Goal: Task Accomplishment & Management: Manage account settings

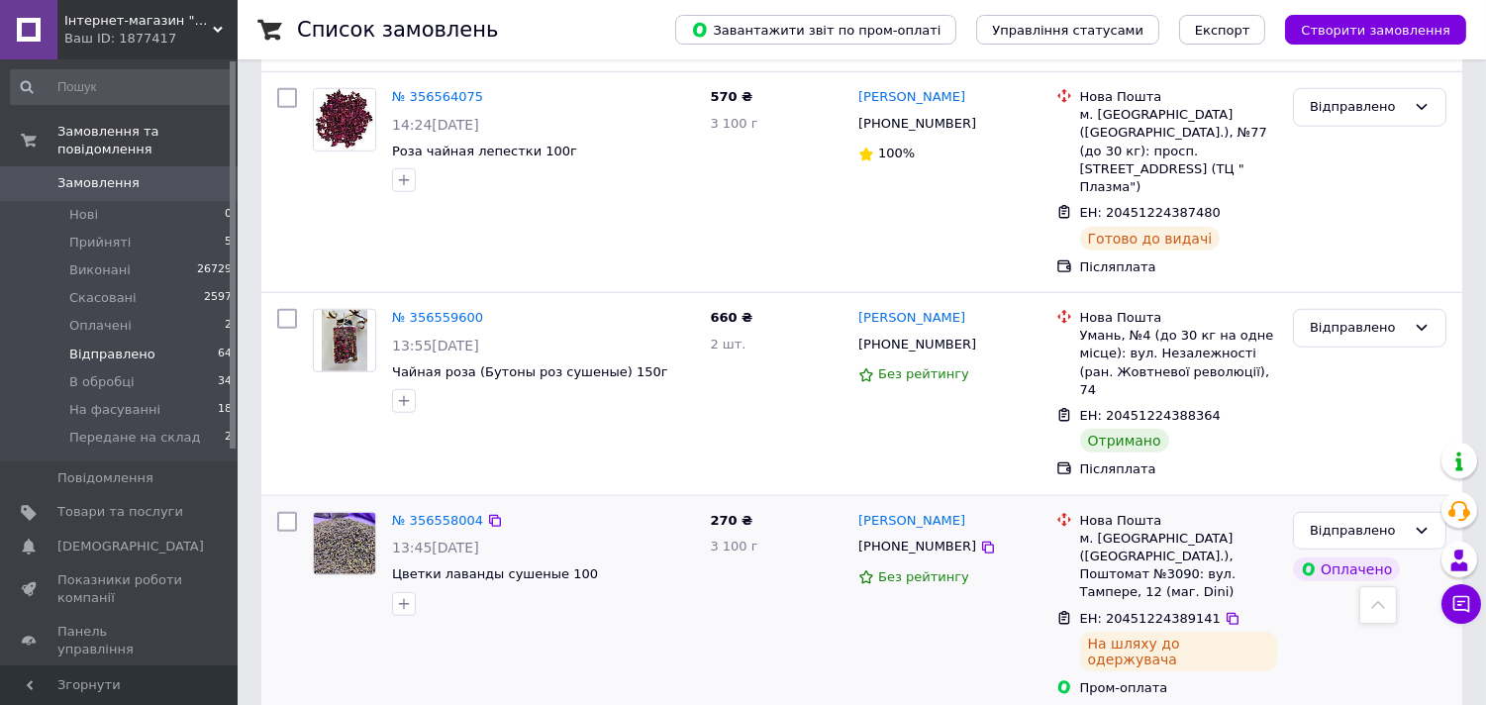
scroll to position [2969, 0]
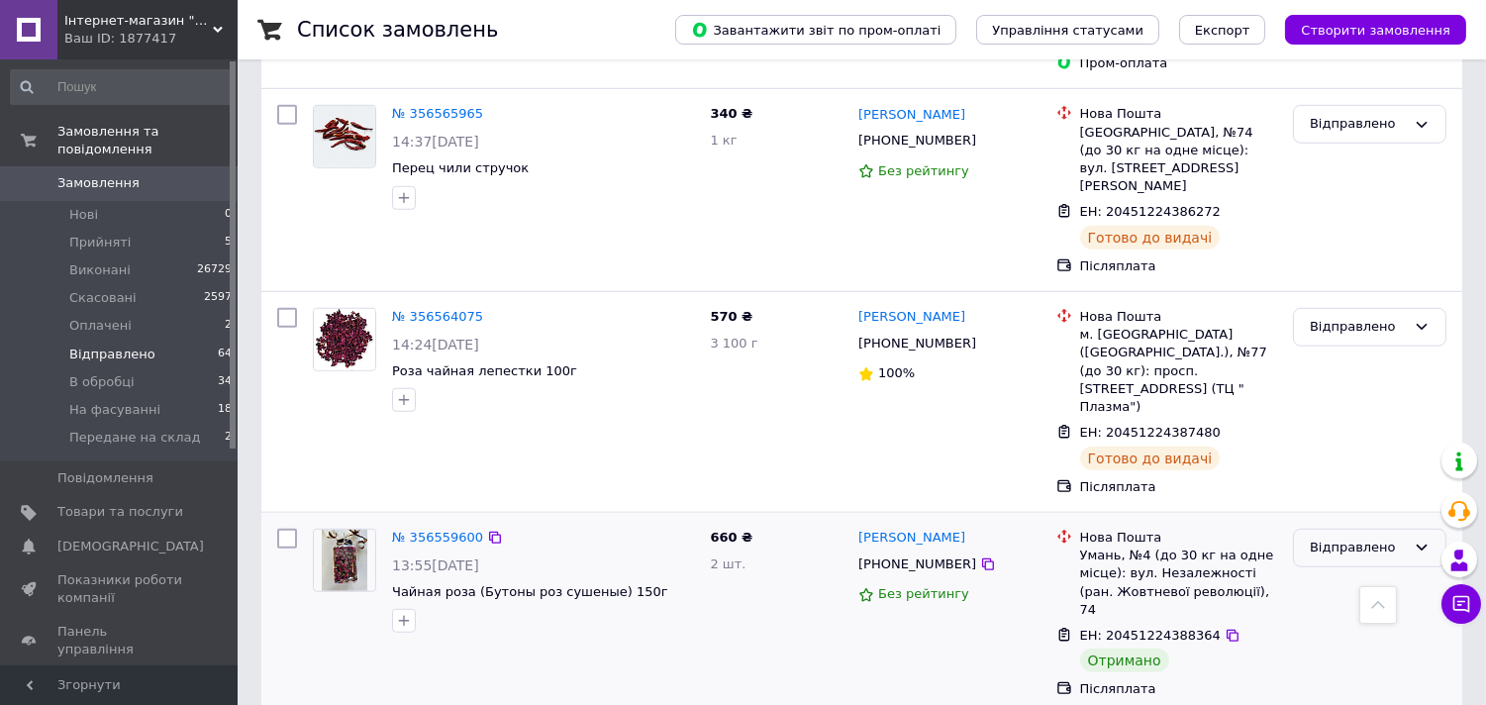
click at [1348, 537] on div "Відправлено" at bounding box center [1357, 547] width 96 height 21
click at [1333, 607] on li "Виконано" at bounding box center [1369, 625] width 151 height 37
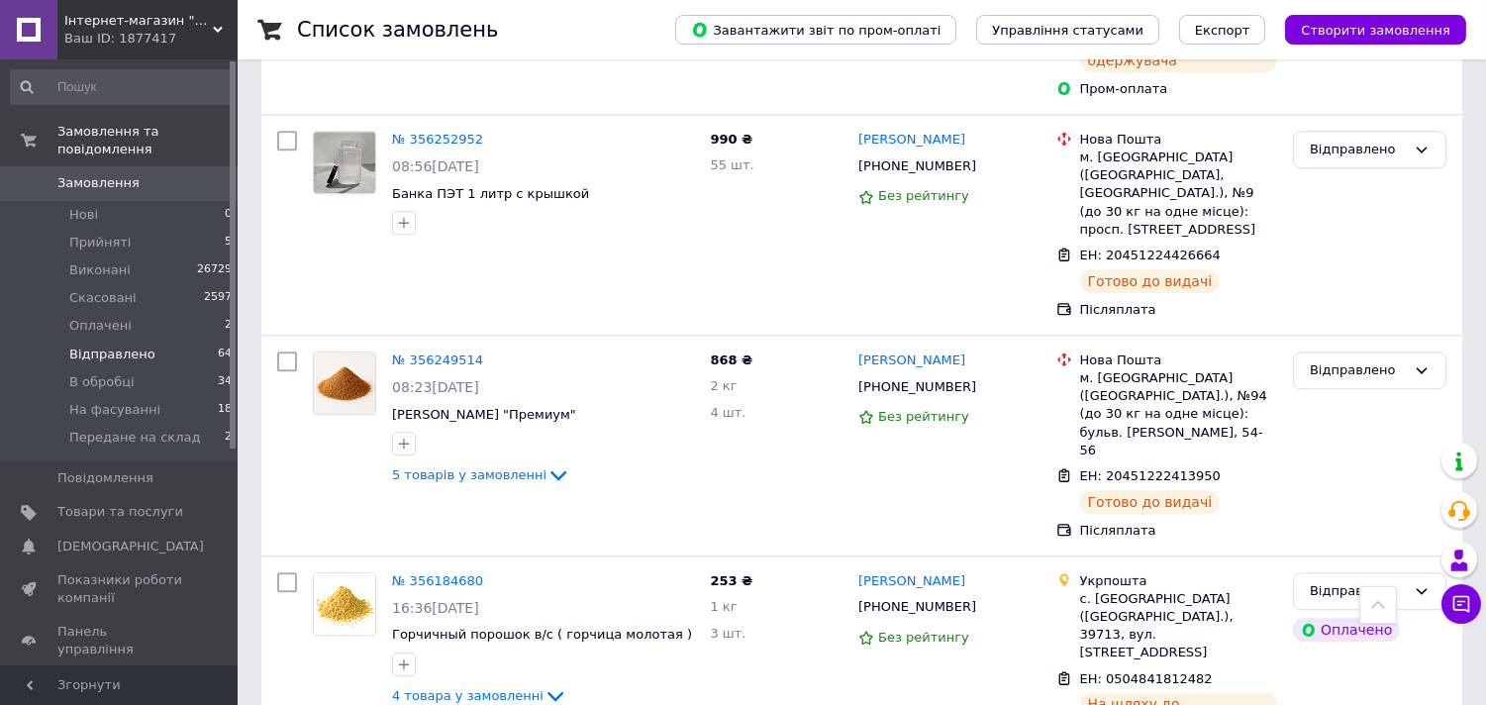
scroll to position [8908, 0]
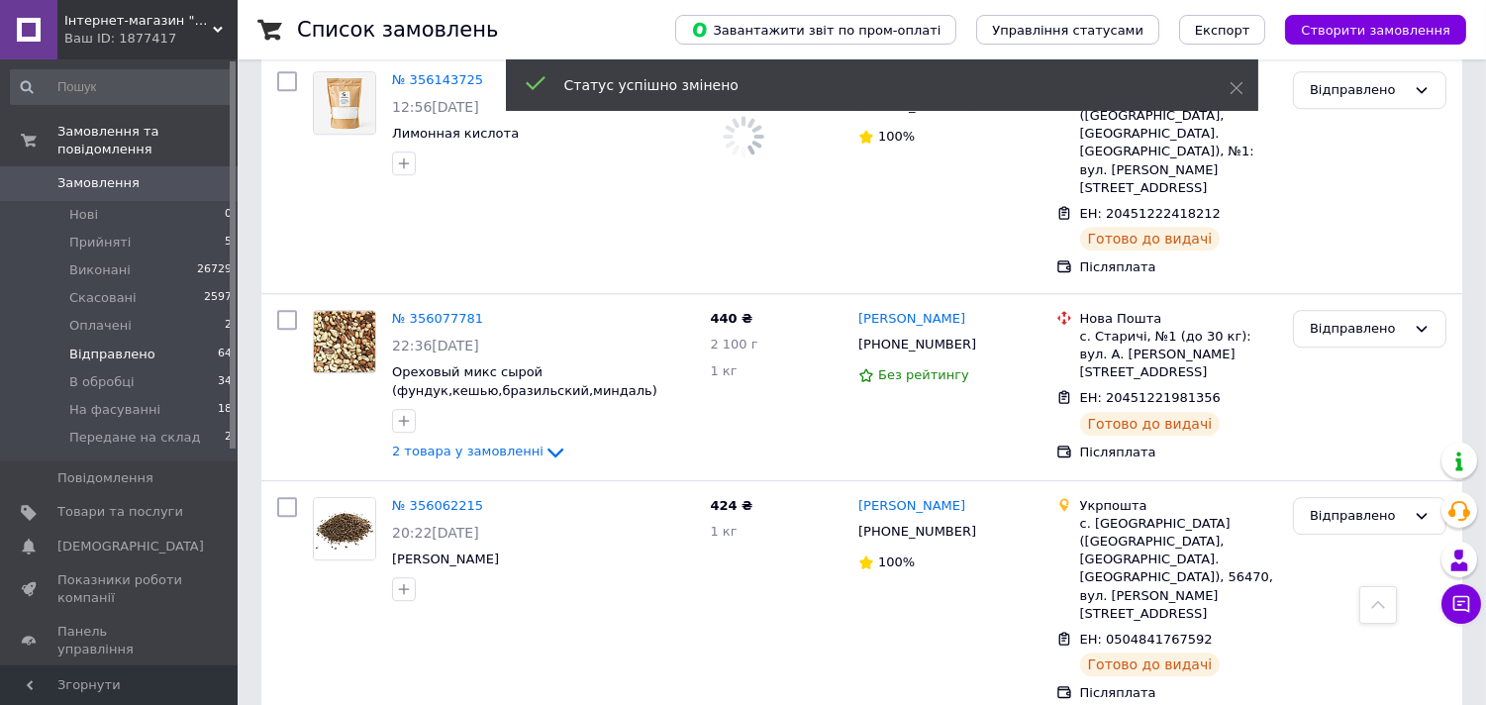
scroll to position [10227, 0]
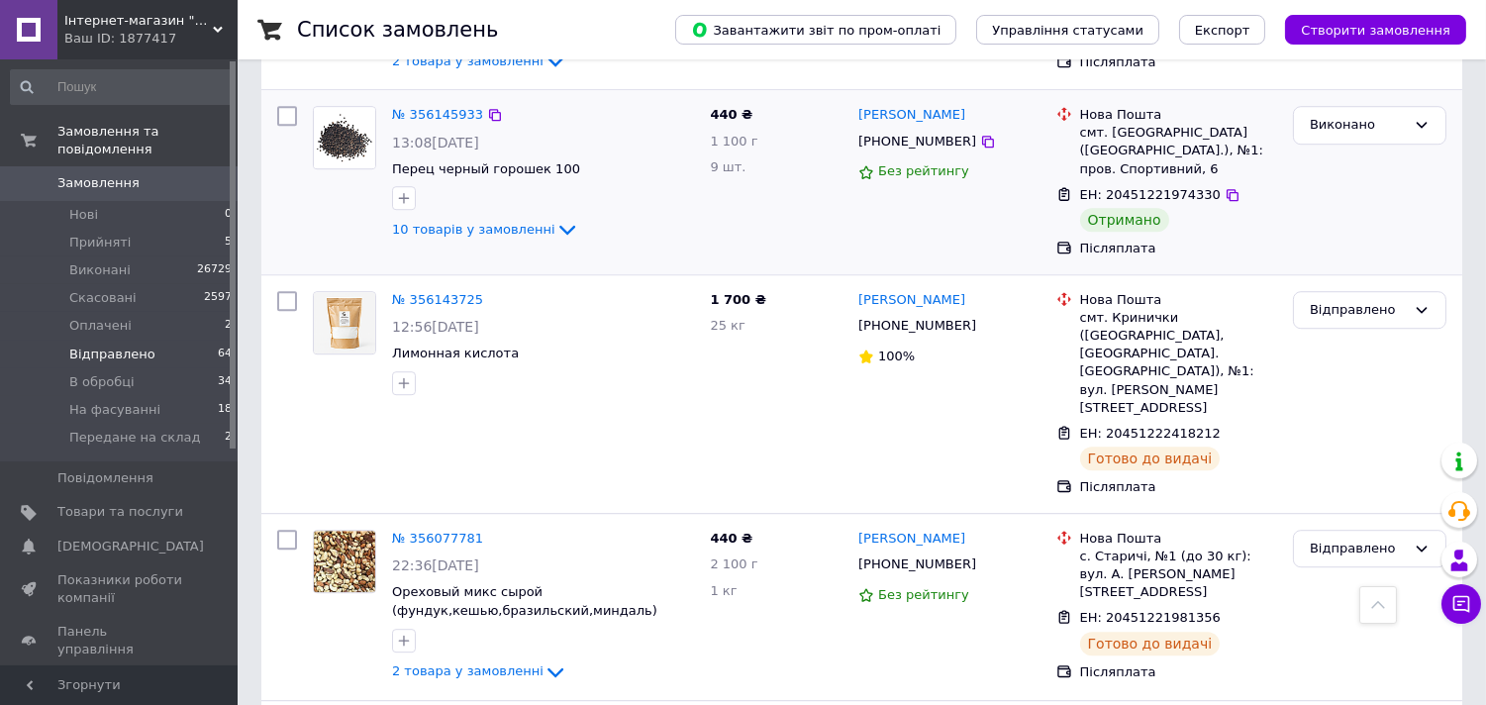
drag, startPoint x: 1363, startPoint y: 235, endPoint x: 1376, endPoint y: 261, distance: 29.7
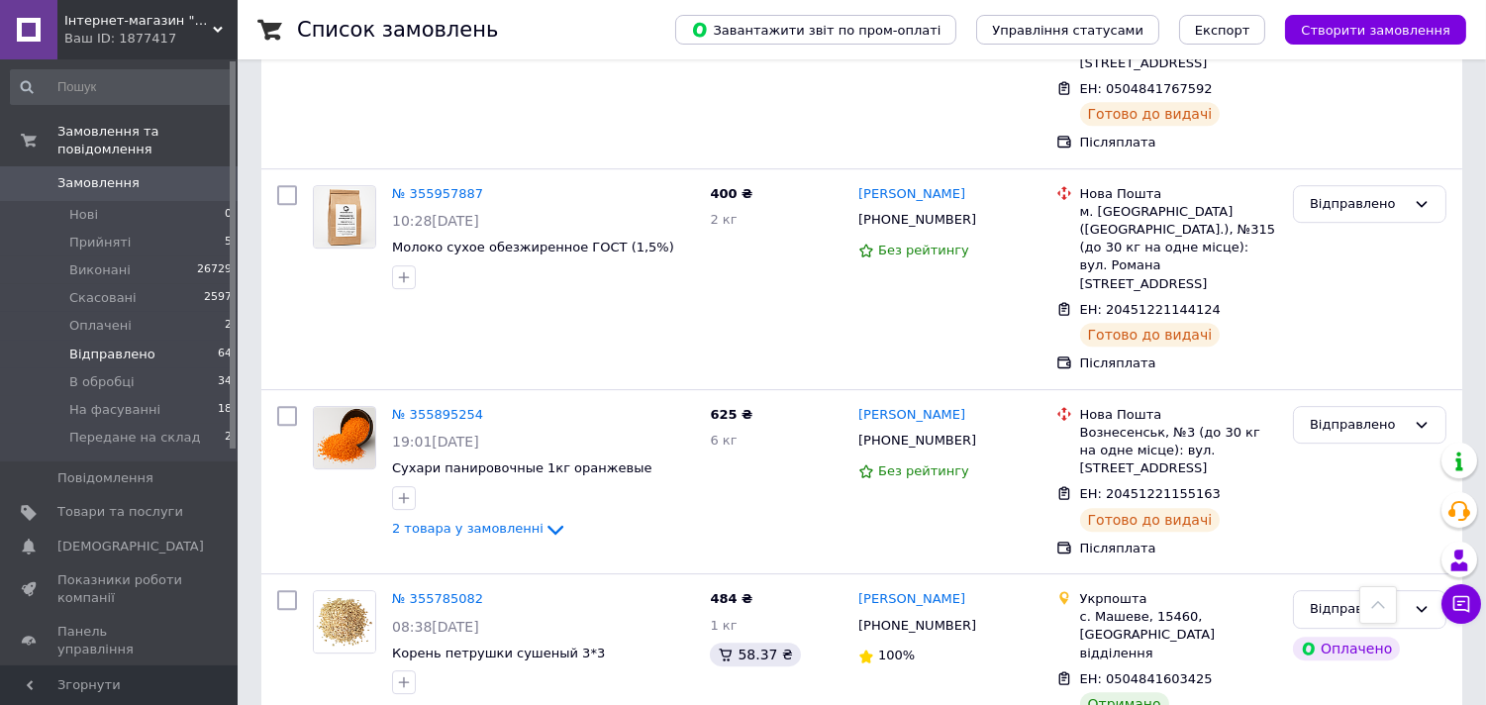
scroll to position [10888, 0]
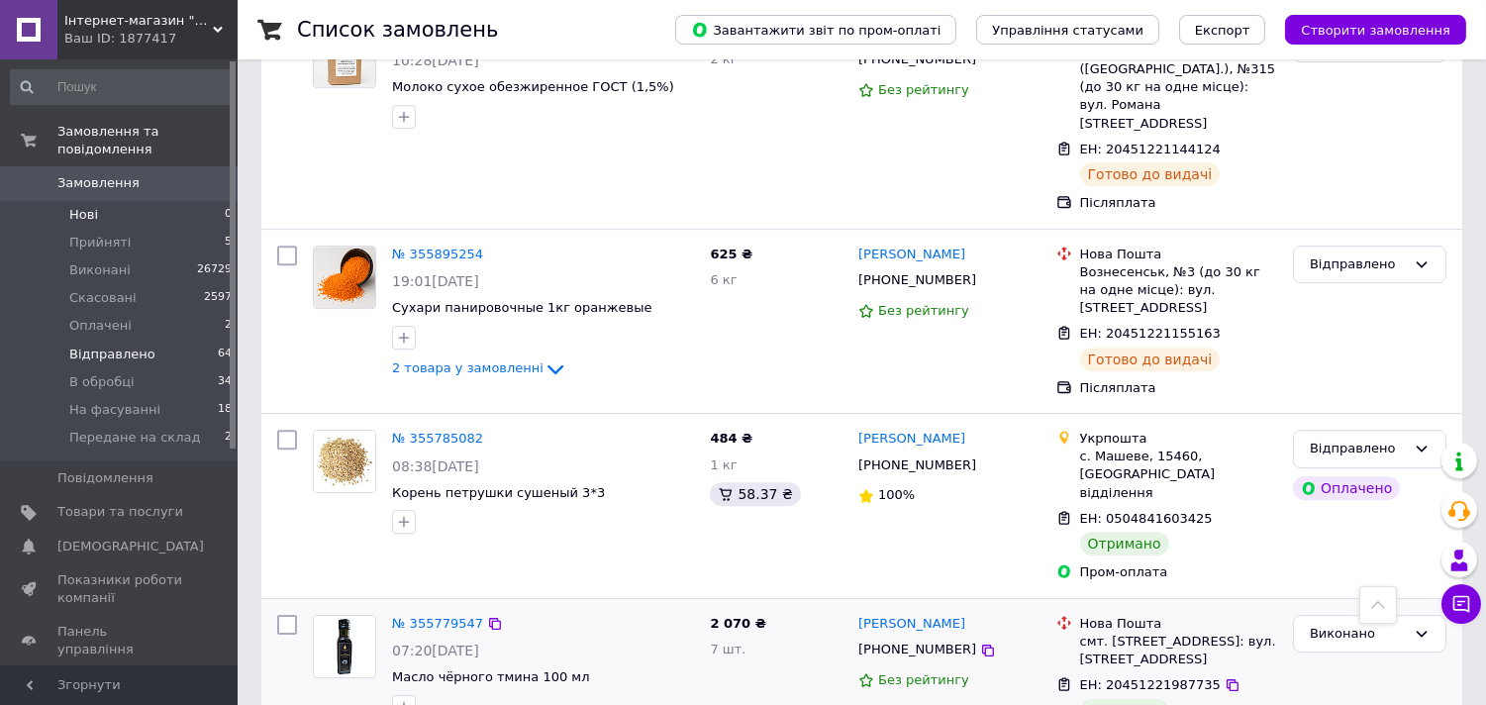
click at [158, 206] on li "Нові 0" at bounding box center [121, 215] width 243 height 28
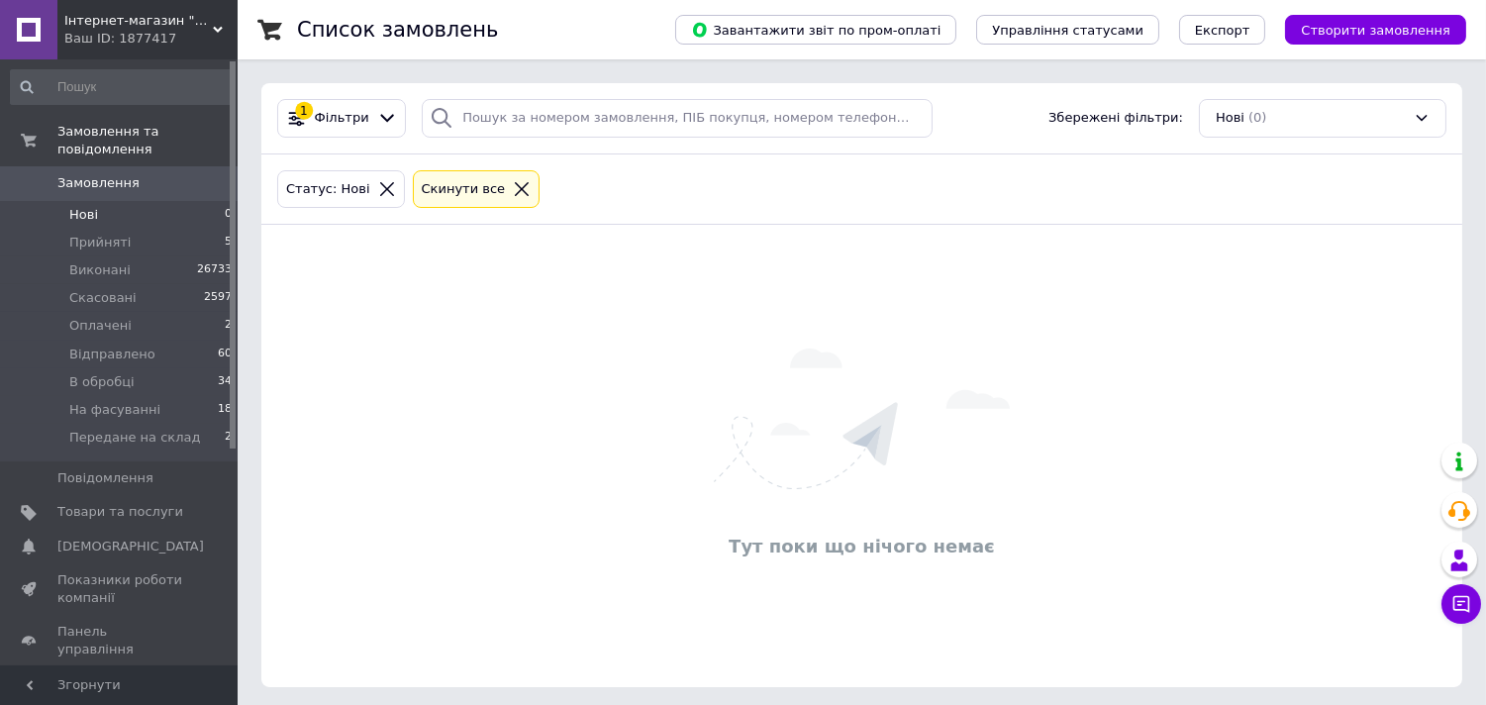
click at [379, 188] on icon at bounding box center [387, 189] width 18 height 18
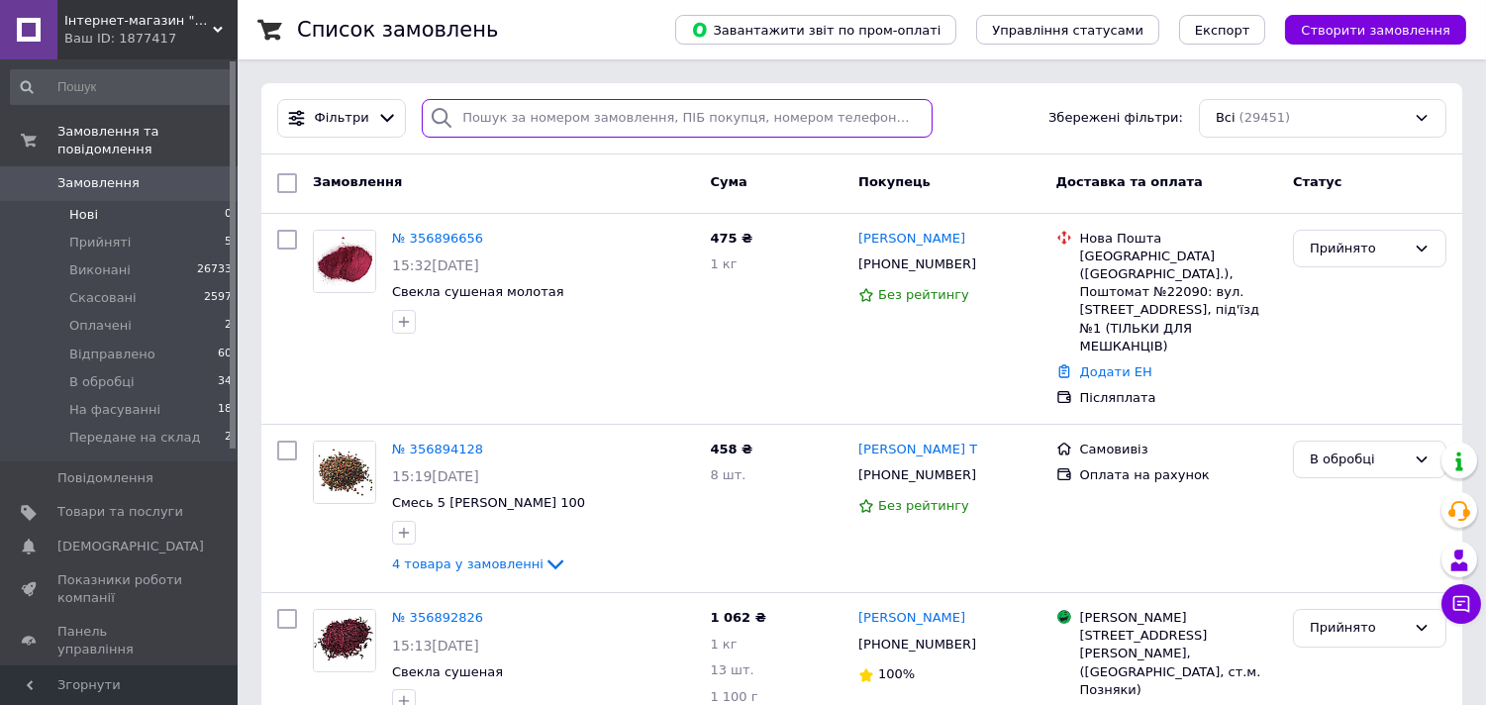
click at [574, 122] on input "search" at bounding box center [677, 118] width 511 height 39
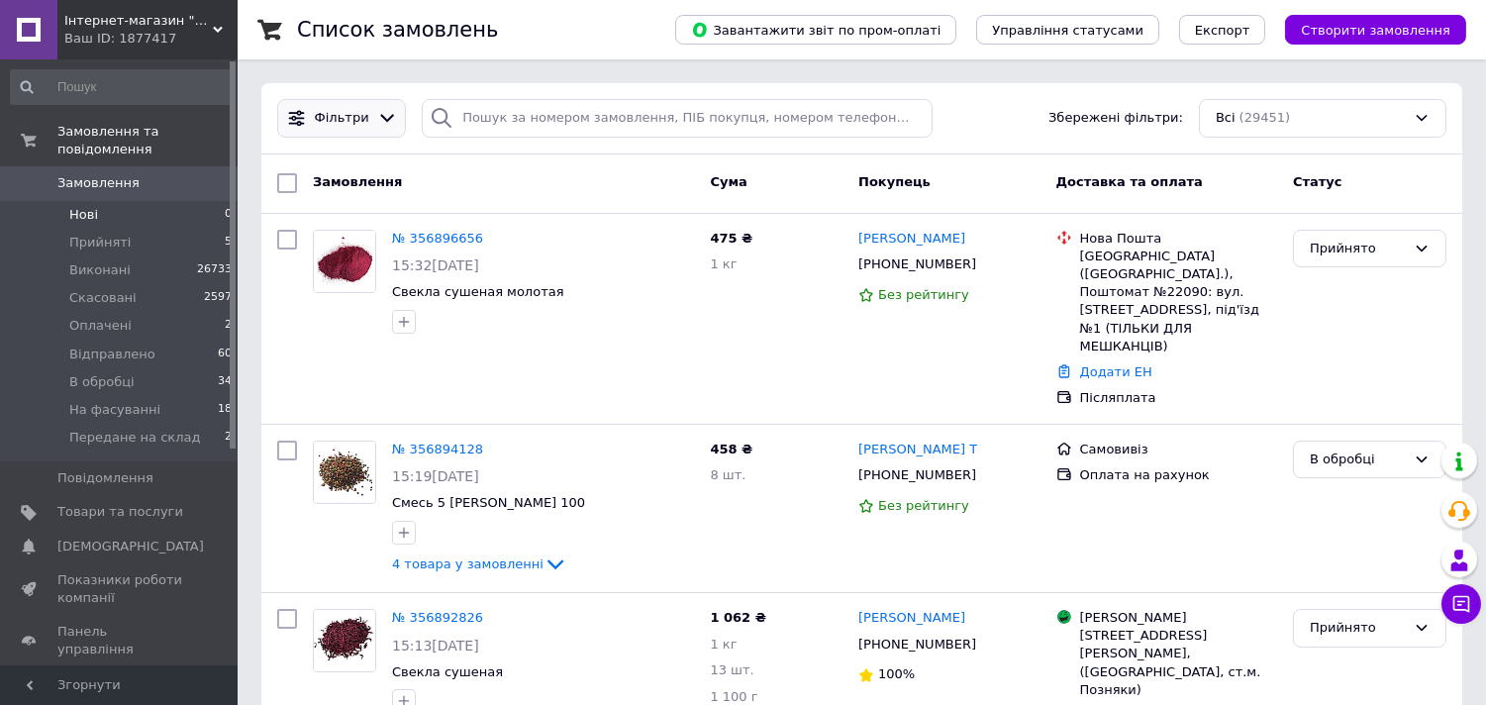
click at [329, 126] on span "Фільтри" at bounding box center [342, 118] width 54 height 19
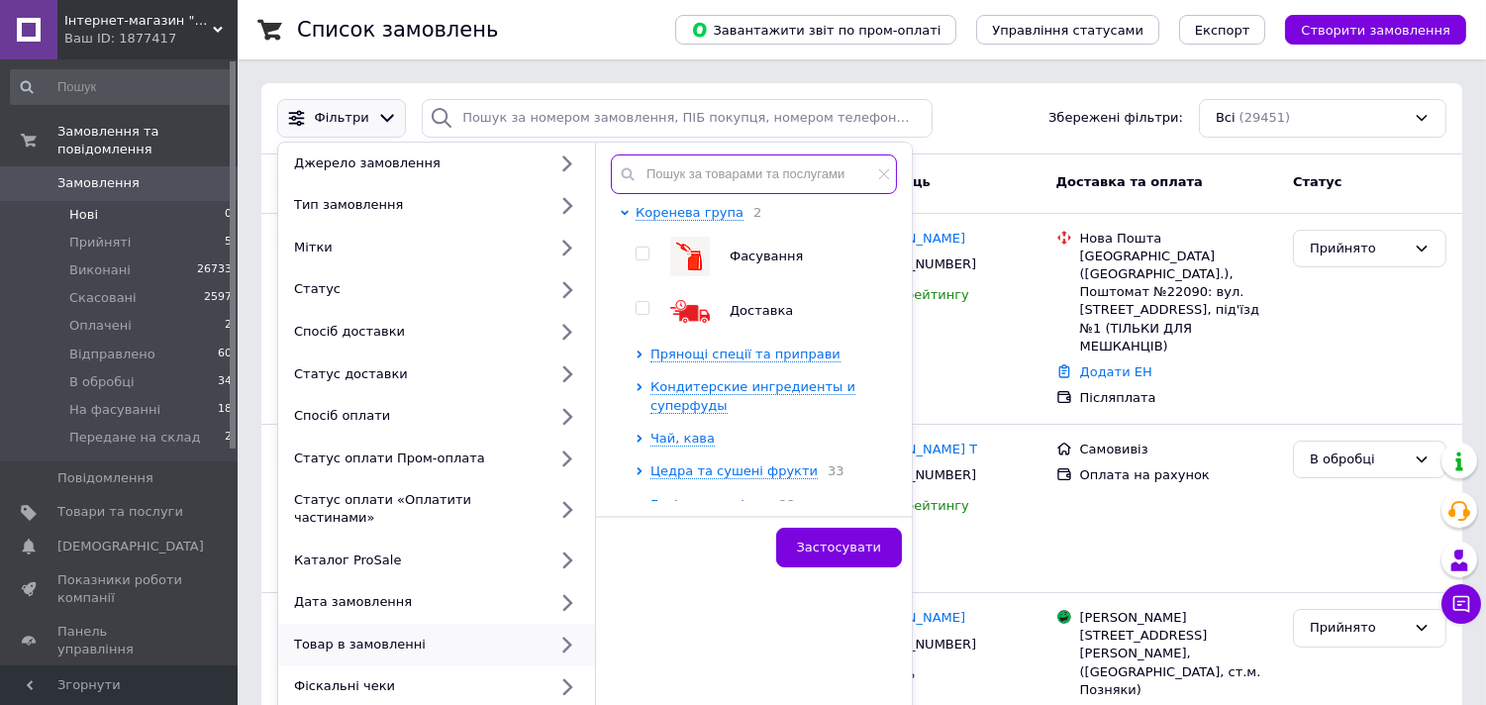
click at [684, 170] on input "text" at bounding box center [754, 174] width 286 height 40
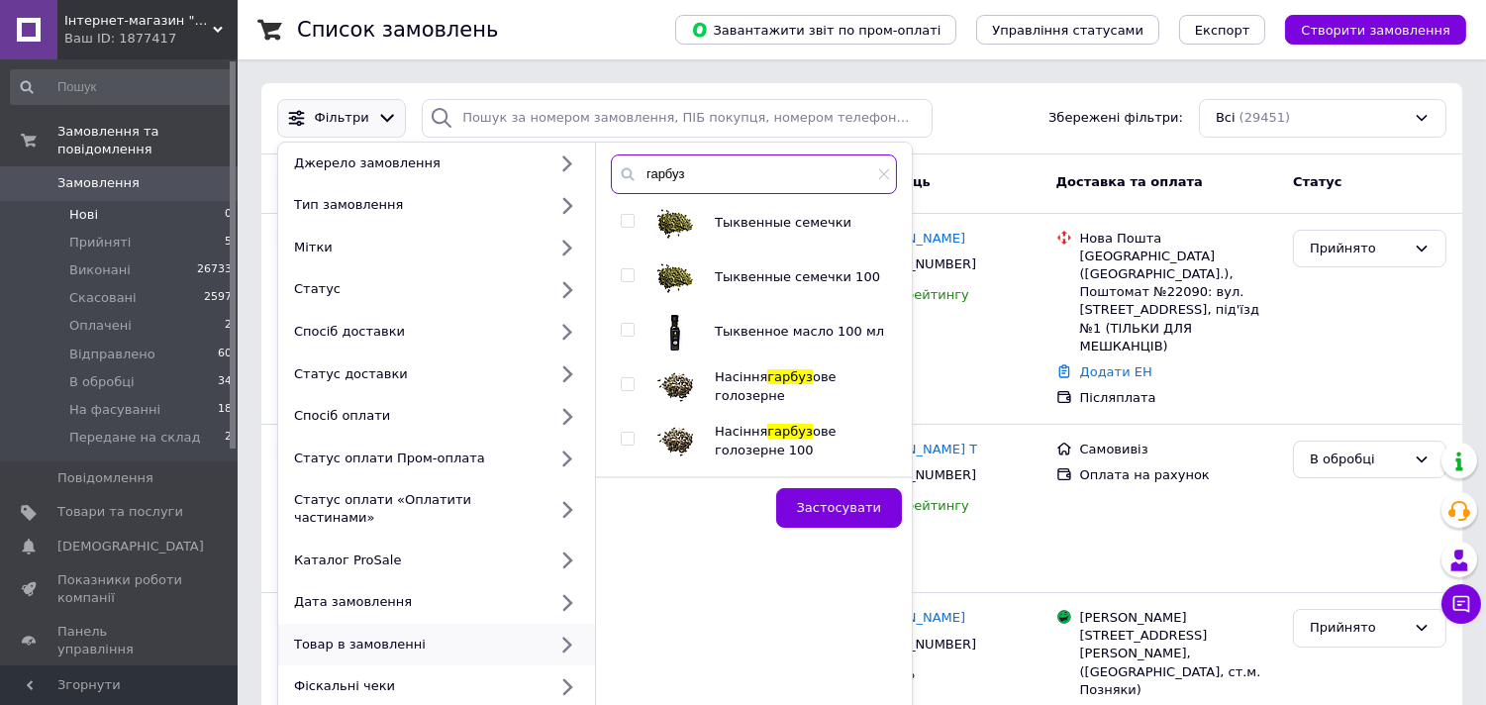
type input "гарбуз"
click at [624, 219] on input "checkbox" at bounding box center [627, 221] width 13 height 13
checkbox input "true"
drag, startPoint x: 631, startPoint y: 383, endPoint x: 764, endPoint y: 452, distance: 149.6
click at [631, 384] on input "checkbox" at bounding box center [627, 384] width 13 height 13
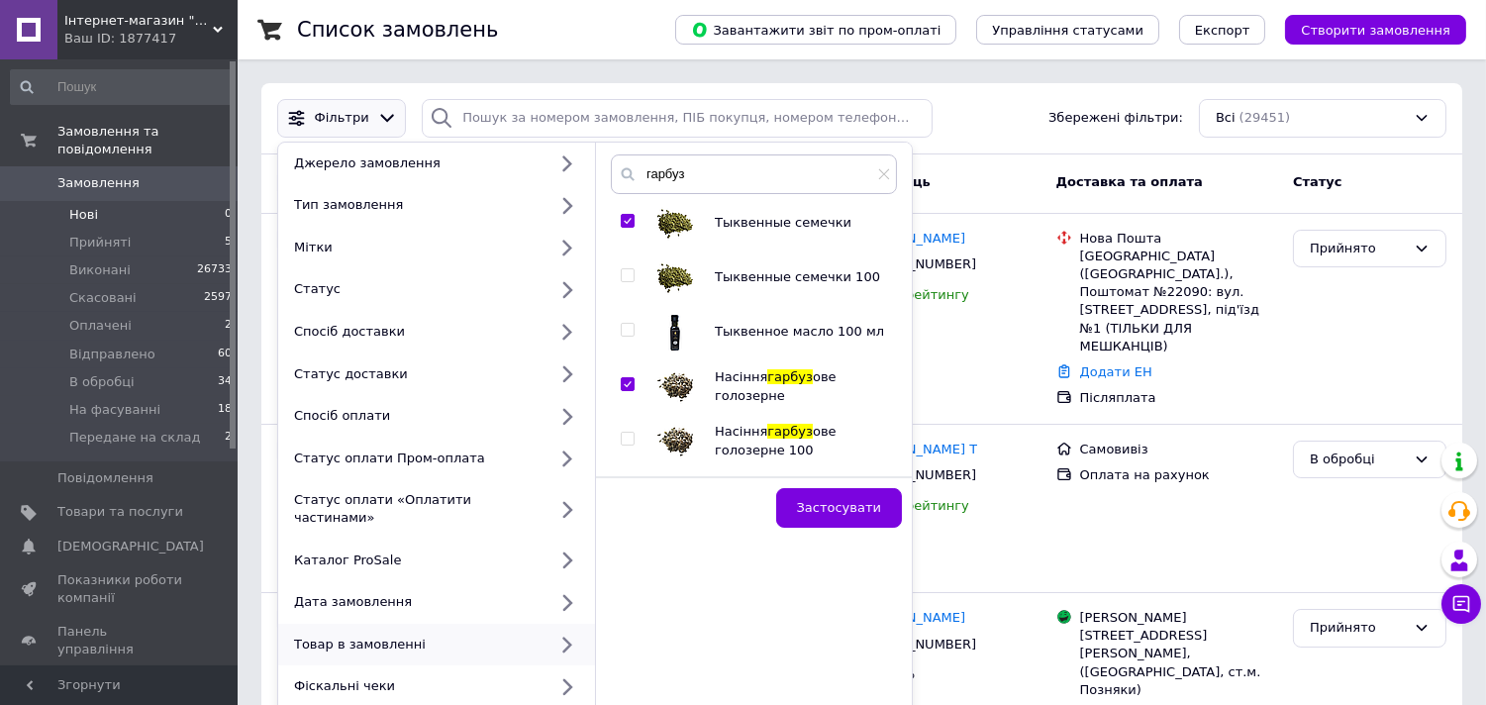
checkbox input "true"
click at [831, 496] on button "Застосувати" at bounding box center [839, 508] width 126 height 40
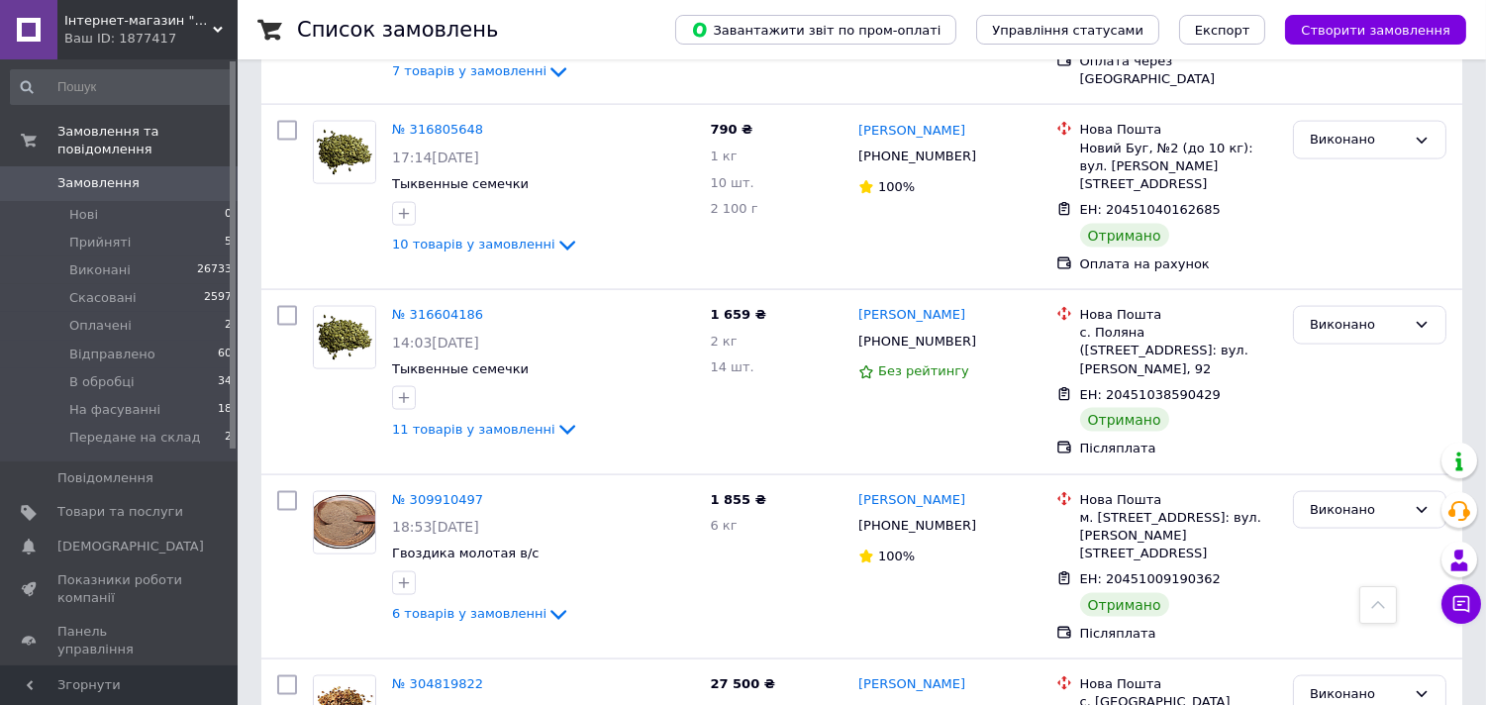
scroll to position [5059, 0]
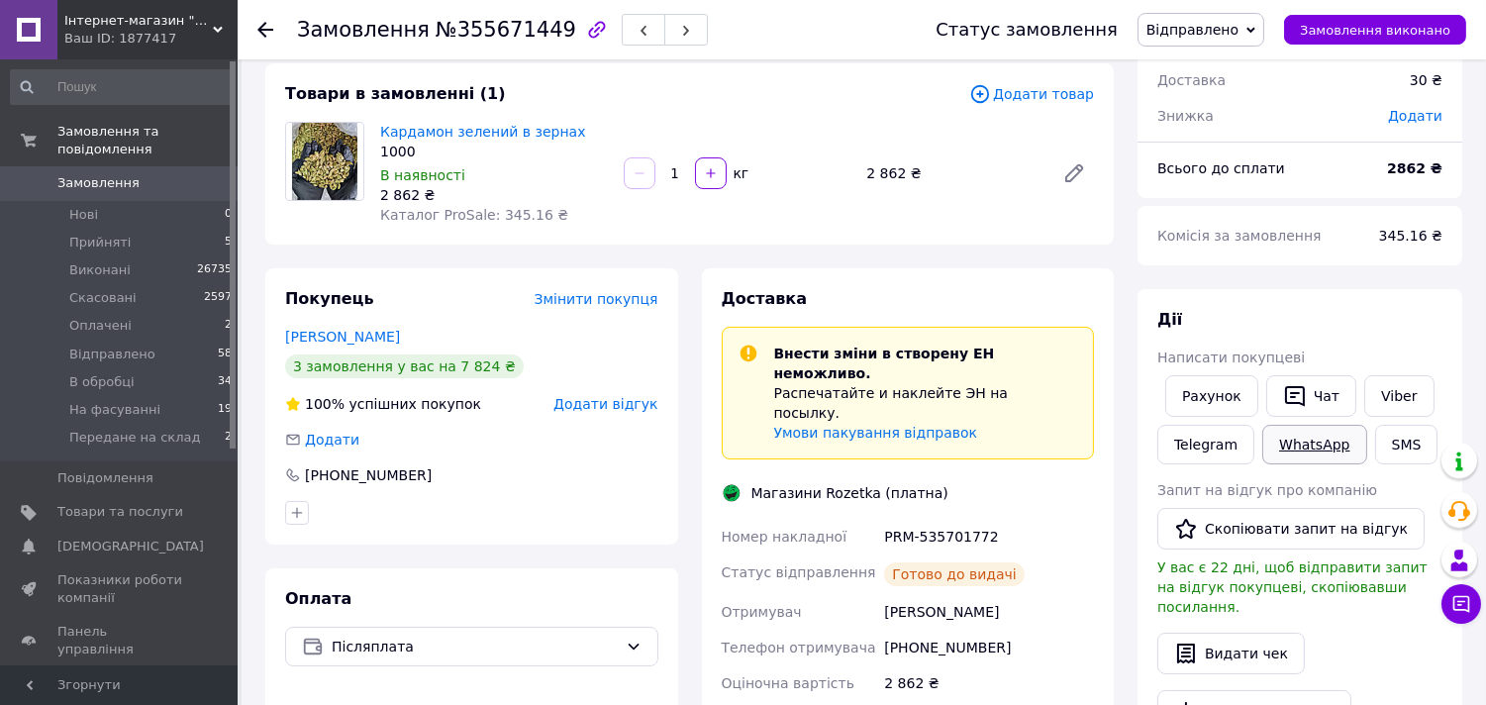
scroll to position [328, 0]
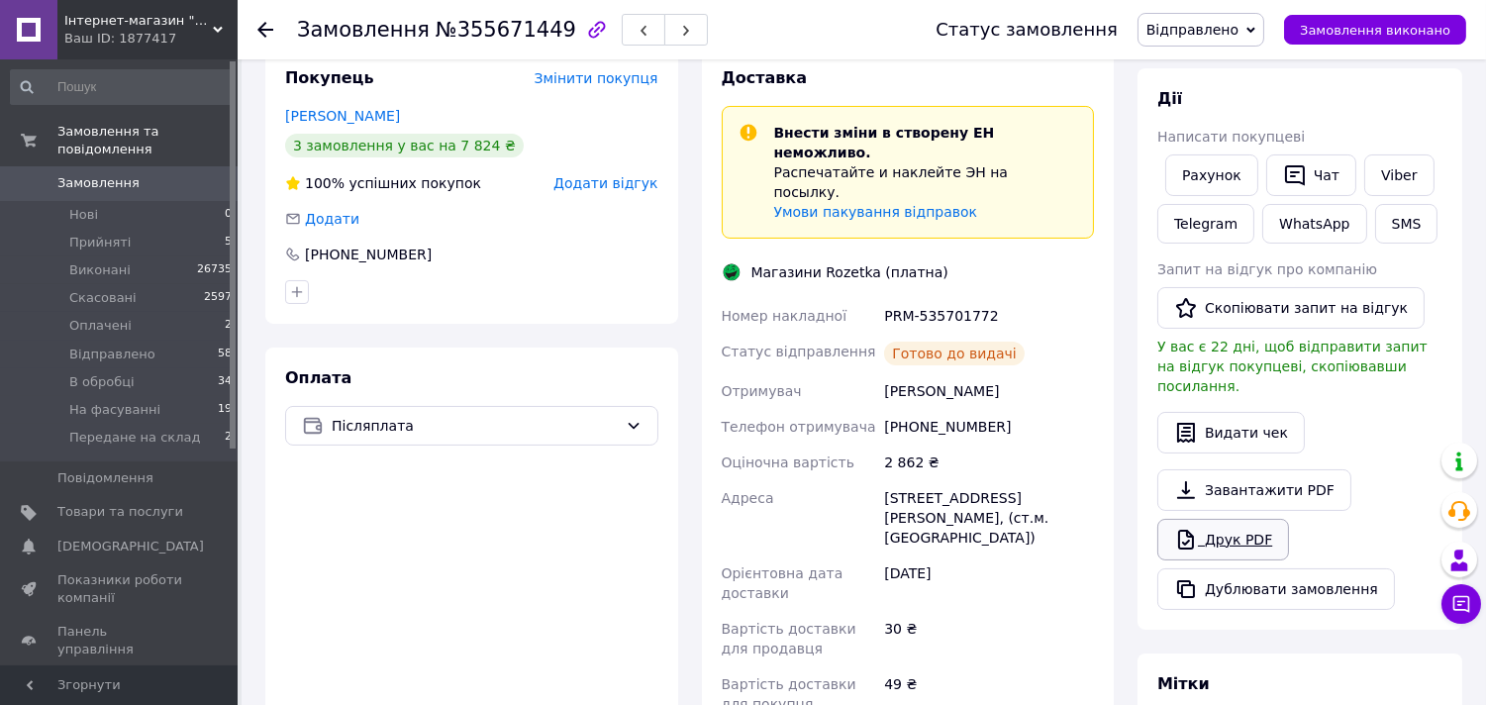
click at [1228, 519] on link "Друк PDF" at bounding box center [1223, 540] width 132 height 42
click at [1204, 222] on link "Telegram" at bounding box center [1205, 224] width 97 height 40
